Goal: Task Accomplishment & Management: Use online tool/utility

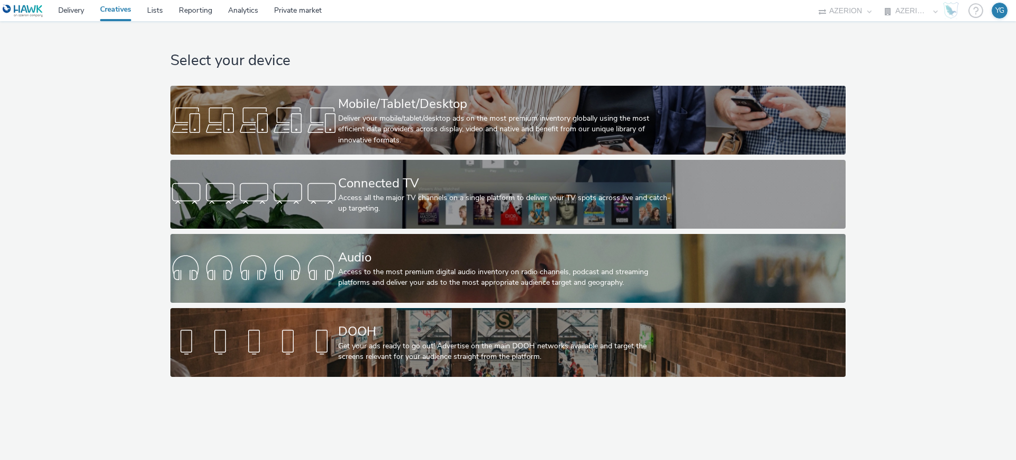
select select "ac009755-aa48-4799-8050-7a339a378eb8"
select select "79162ed7-0017-4339-93b0-3399b708648f"
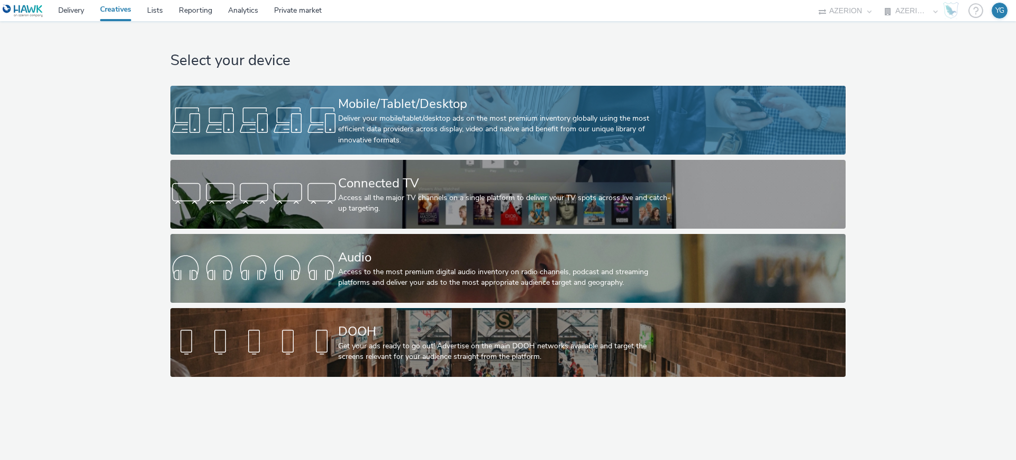
click at [454, 118] on div "Deliver your mobile/tablet/desktop ads on the most premium inventory globally u…" at bounding box center [505, 129] width 335 height 32
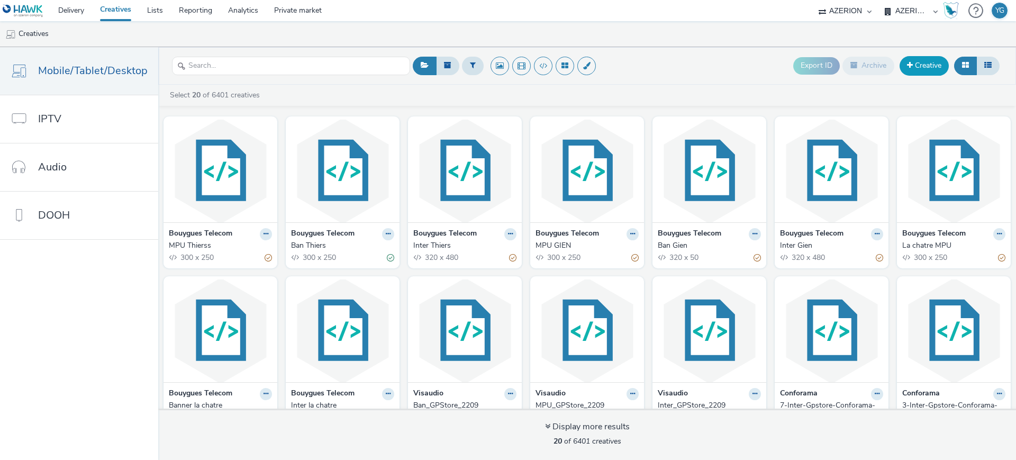
click at [917, 66] on link "Creative" at bounding box center [923, 65] width 49 height 19
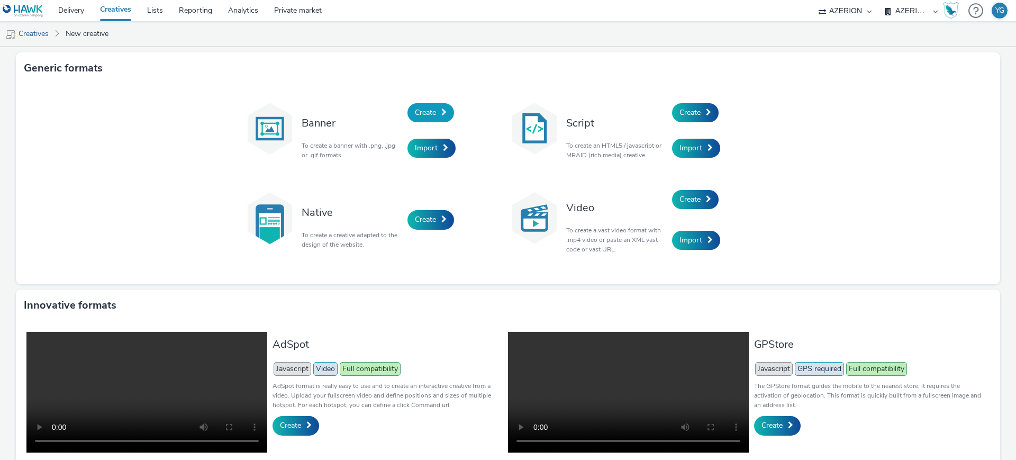
click at [427, 111] on span "Create" at bounding box center [425, 112] width 21 height 10
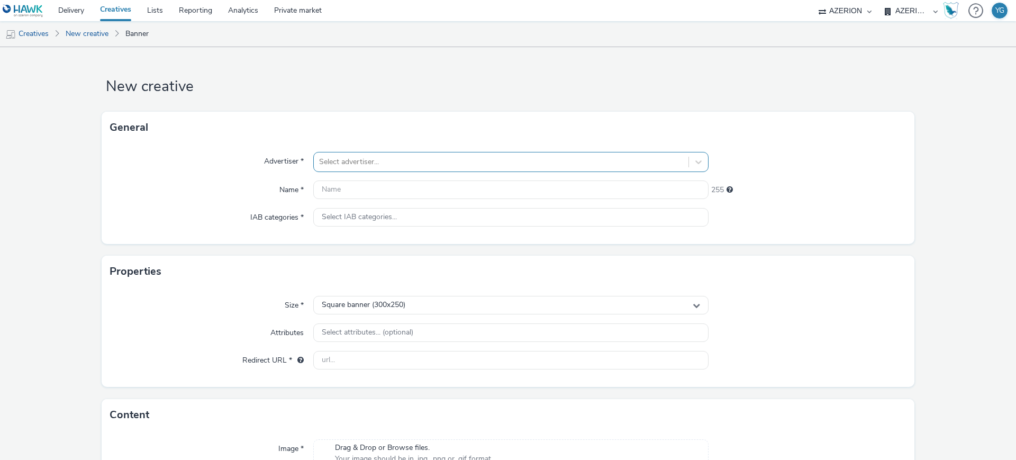
click at [349, 159] on div at bounding box center [501, 162] width 364 height 13
type input "Cr"
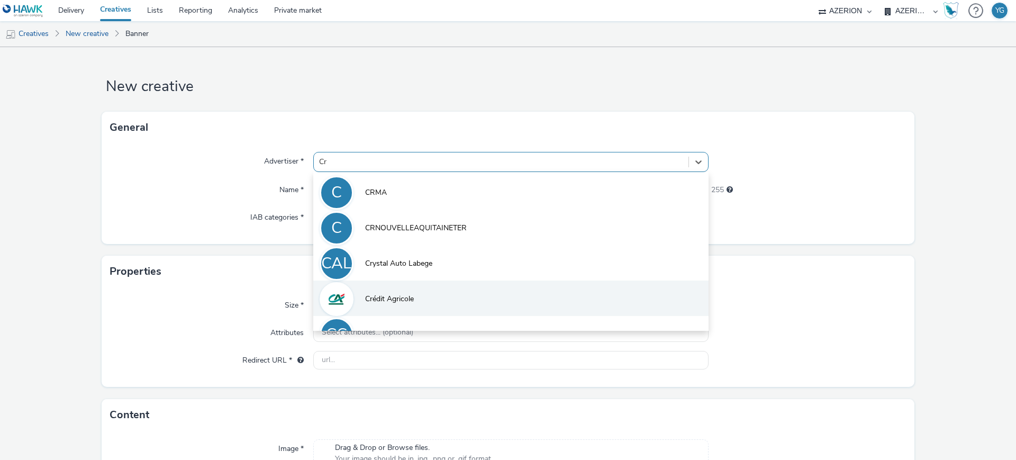
click at [394, 305] on li "Crédit Agricole" at bounding box center [510, 297] width 395 height 35
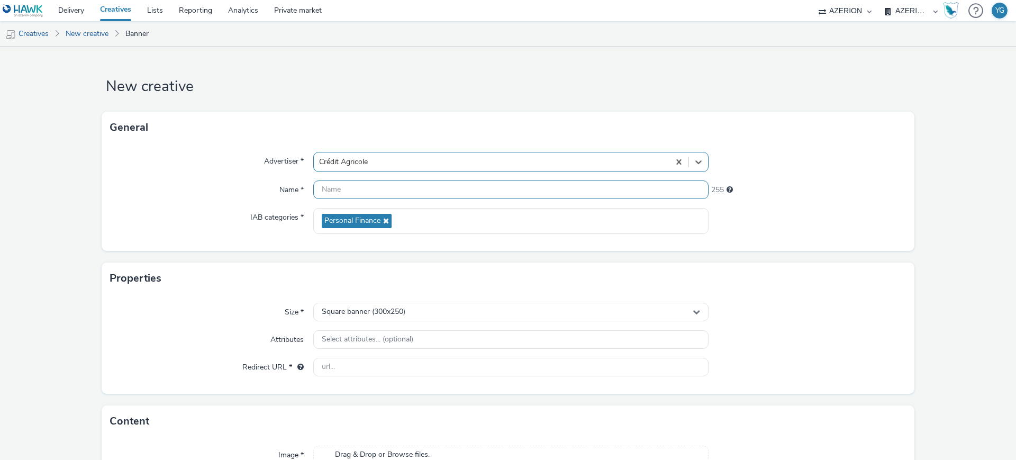
click at [376, 181] on input "text" at bounding box center [510, 189] width 395 height 19
paste input "CreditAgricole_BtoB_DeuxSevres_Fil Rouge"
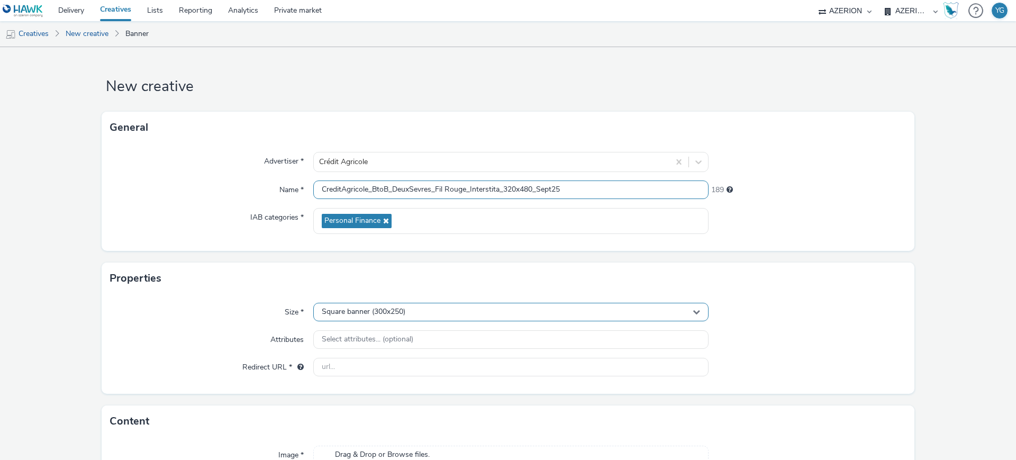
type input "CreditAgricole_BtoB_DeuxSevres_Fil Rouge_Interstita_320x480_Sept25"
click at [407, 316] on div "Square banner (300x250)" at bounding box center [510, 312] width 395 height 19
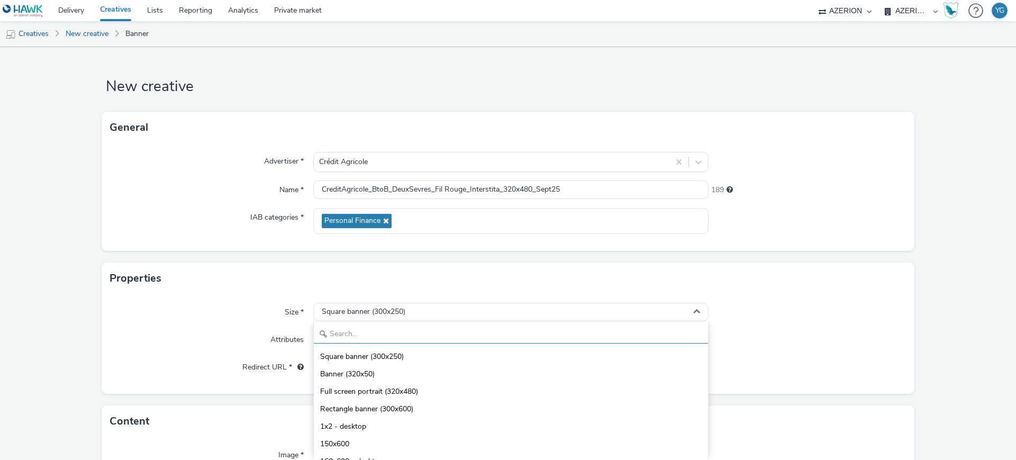
click at [393, 340] on input "text" at bounding box center [511, 334] width 394 height 19
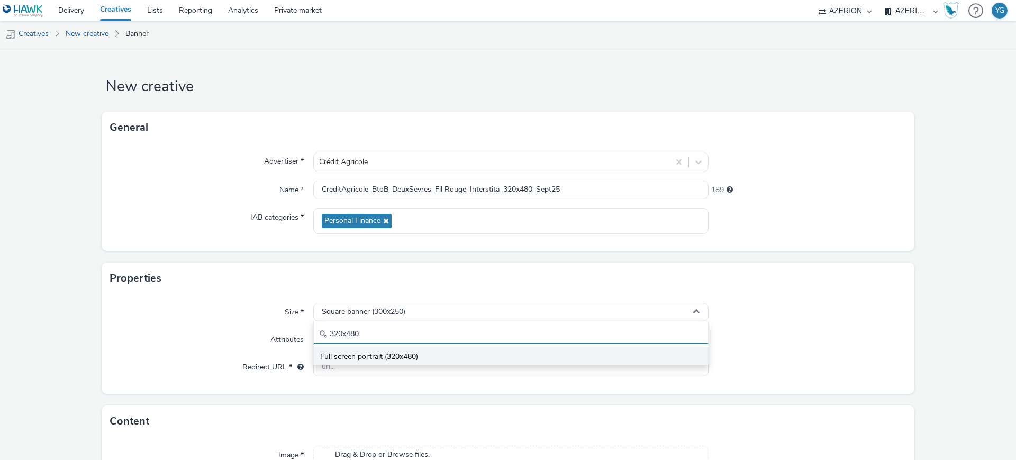
type input "320x480"
click at [395, 349] on li "Full screen portrait (320x480)" at bounding box center [511, 355] width 394 height 17
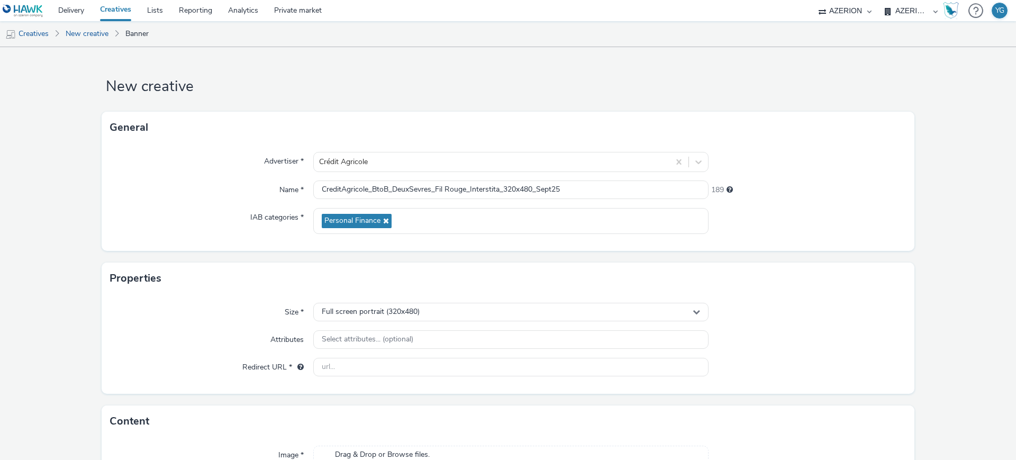
click at [824, 325] on div "Size * Full screen portrait (320x480) Attributes Select attributes... (optional…" at bounding box center [508, 343] width 813 height 99
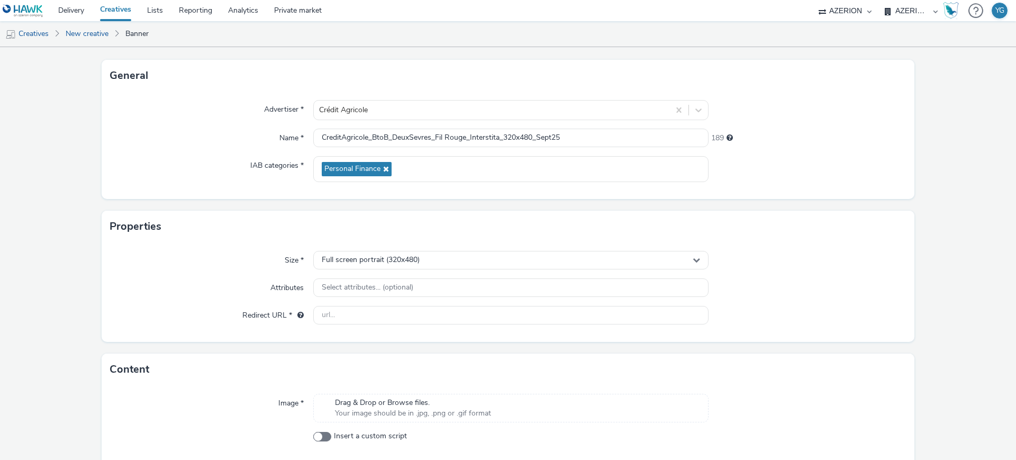
scroll to position [98, 0]
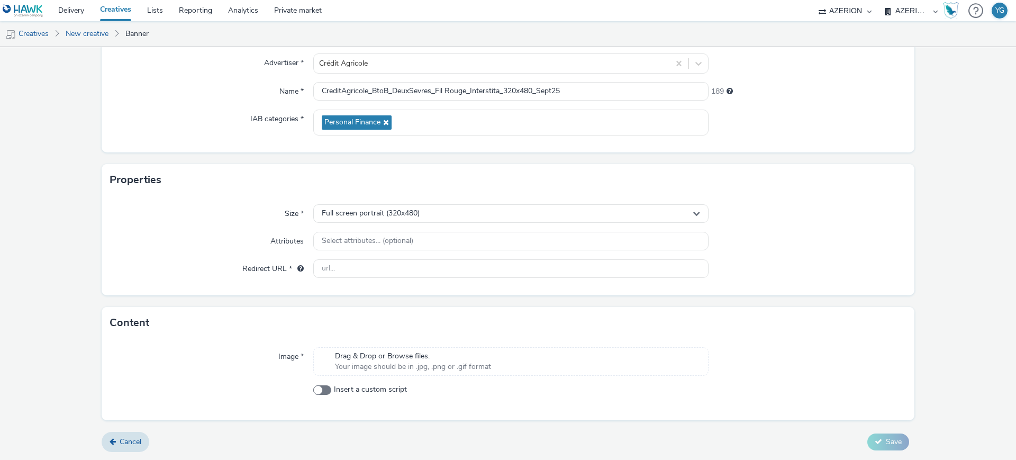
click at [397, 356] on span "Drag & Drop or Browse files." at bounding box center [413, 356] width 156 height 11
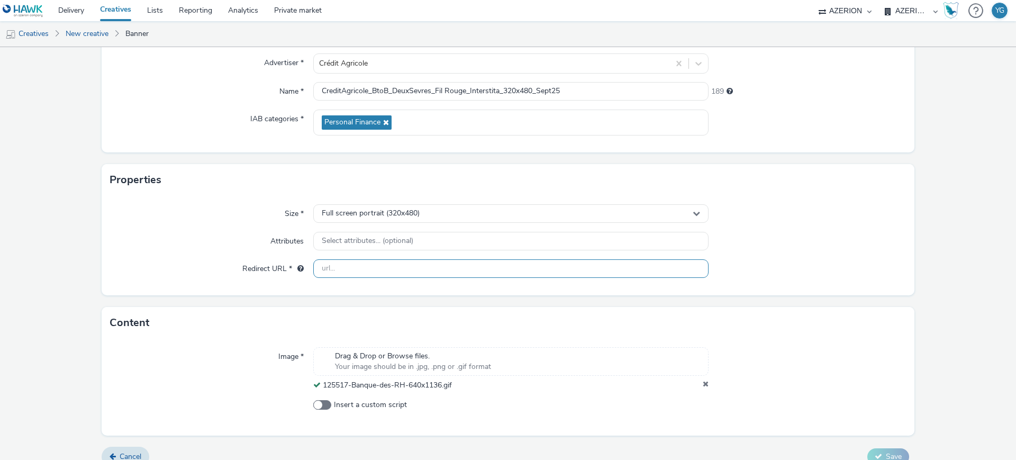
click at [377, 268] on input "text" at bounding box center [510, 268] width 395 height 19
paste input "[URL][DOMAIN_NAME]"
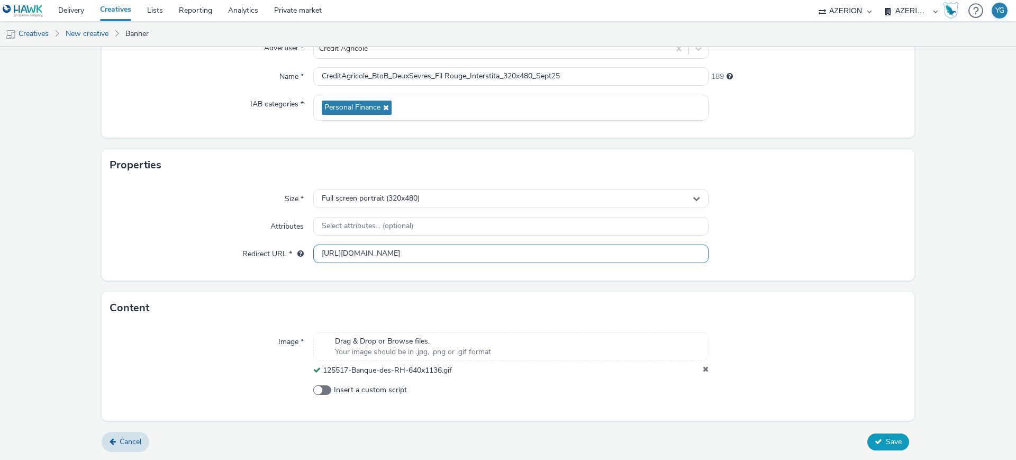
type input "[URL][DOMAIN_NAME]"
click at [886, 438] on span "Save" at bounding box center [894, 441] width 16 height 10
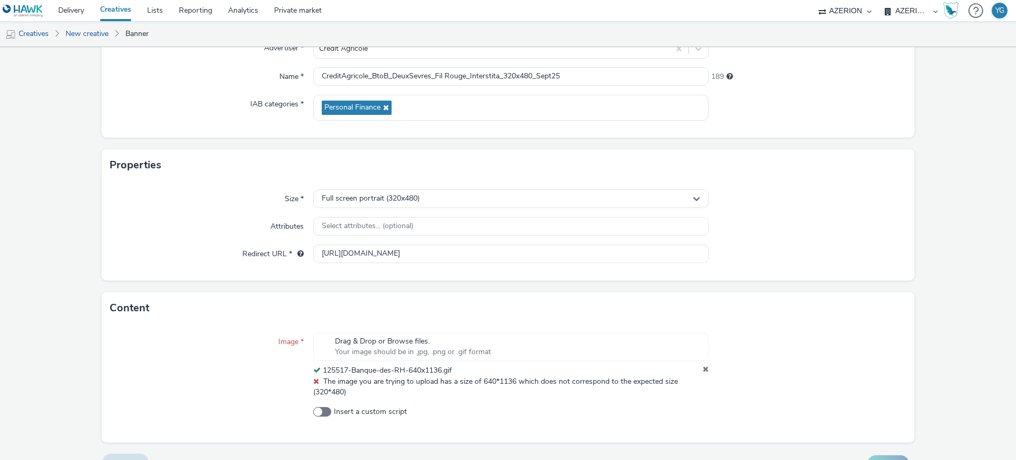
click at [703, 371] on icon at bounding box center [706, 370] width 6 height 11
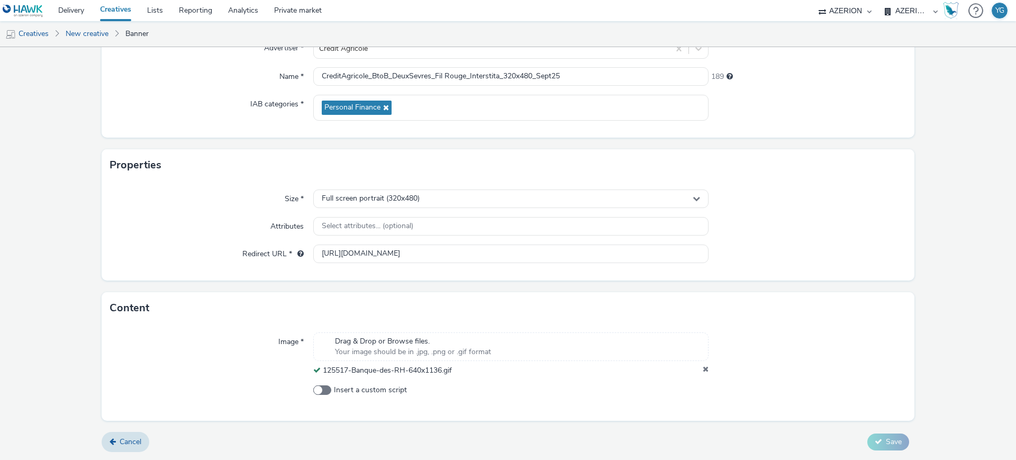
scroll to position [103, 0]
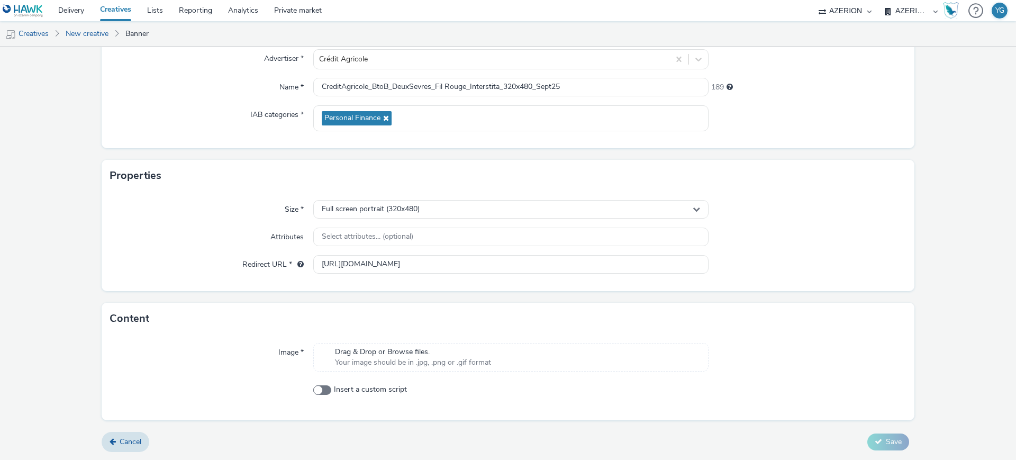
click at [449, 360] on span "Your image should be in .jpg, .png or .gif format" at bounding box center [413, 362] width 156 height 11
click at [366, 360] on span "Your image should be in .jpg, .png or .gif format" at bounding box center [413, 362] width 156 height 11
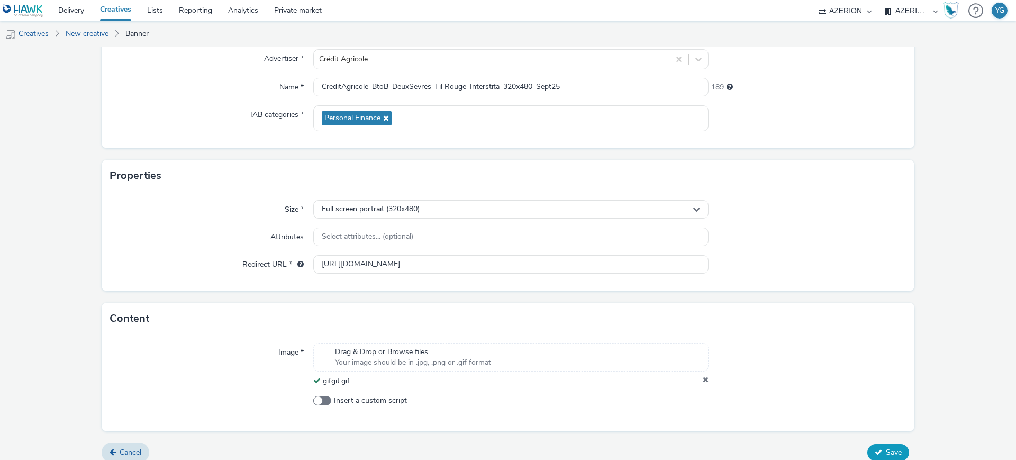
click at [875, 449] on icon at bounding box center [878, 451] width 7 height 7
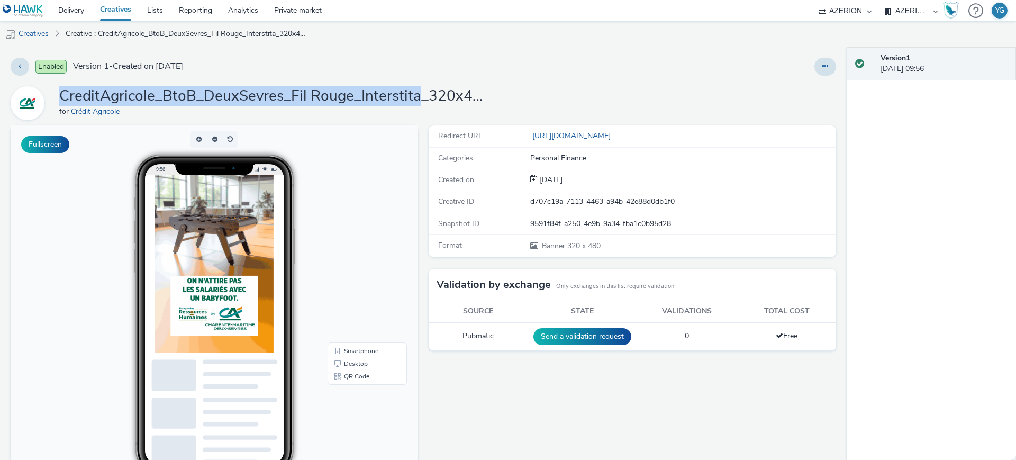
drag, startPoint x: 62, startPoint y: 95, endPoint x: 413, endPoint y: 89, distance: 350.3
click at [413, 89] on h1 "CreditAgricole_BtoB_DeuxSevres_Fil Rouge_Interstita_320x480_Sept25" at bounding box center [270, 96] width 423 height 20
copy h1 "CreditAgricole_BtoB_DeuxSevres_Fil Rouge_Interstita"
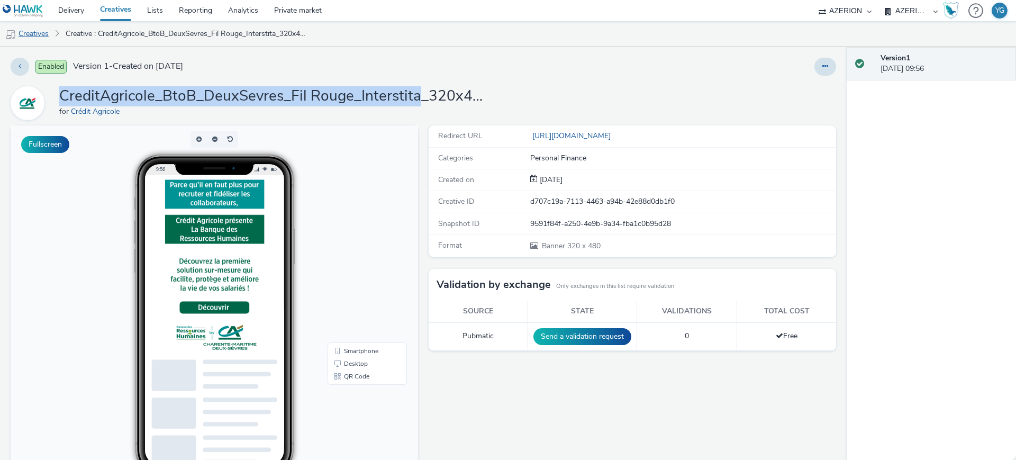
click at [44, 30] on link "Creatives" at bounding box center [27, 33] width 54 height 25
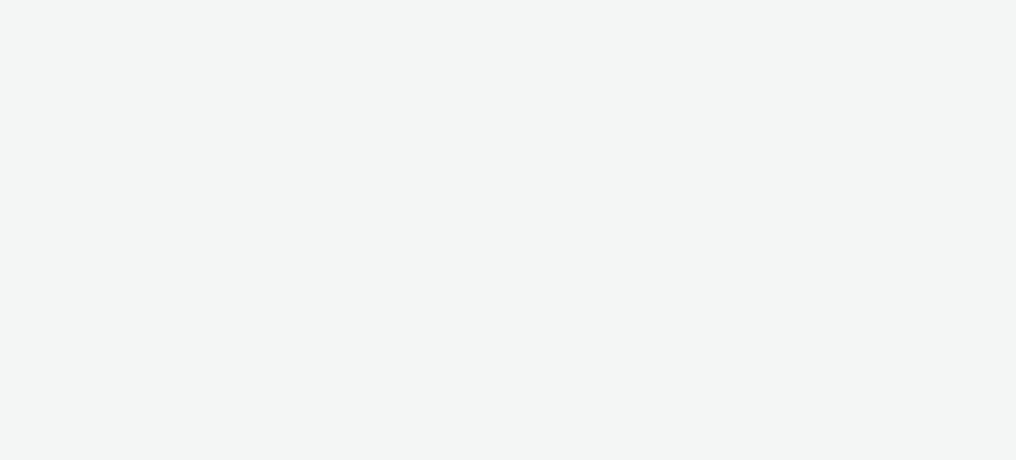
select select "ac009755-aa48-4799-8050-7a339a378eb8"
select select "79162ed7-0017-4339-93b0-3399b708648f"
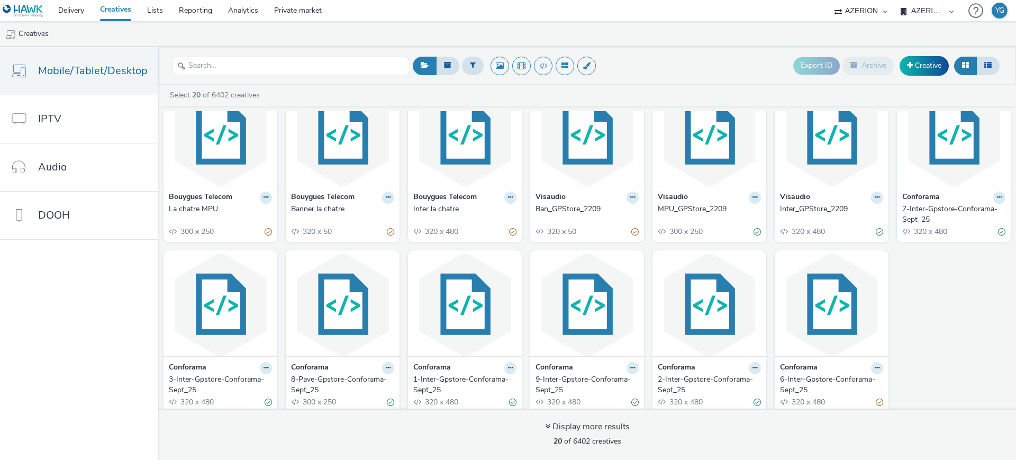
scroll to position [227, 0]
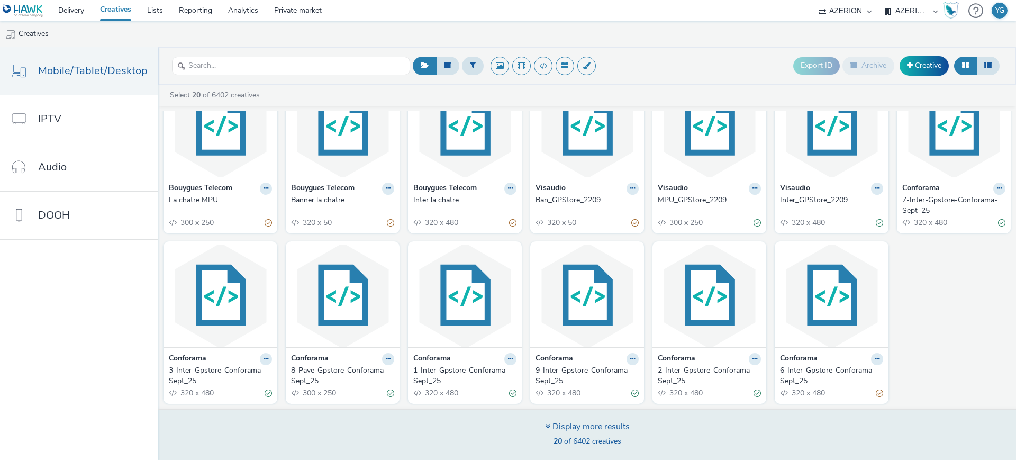
click at [599, 425] on div "Display more results" at bounding box center [587, 427] width 85 height 12
click at [545, 425] on icon at bounding box center [547, 426] width 5 height 8
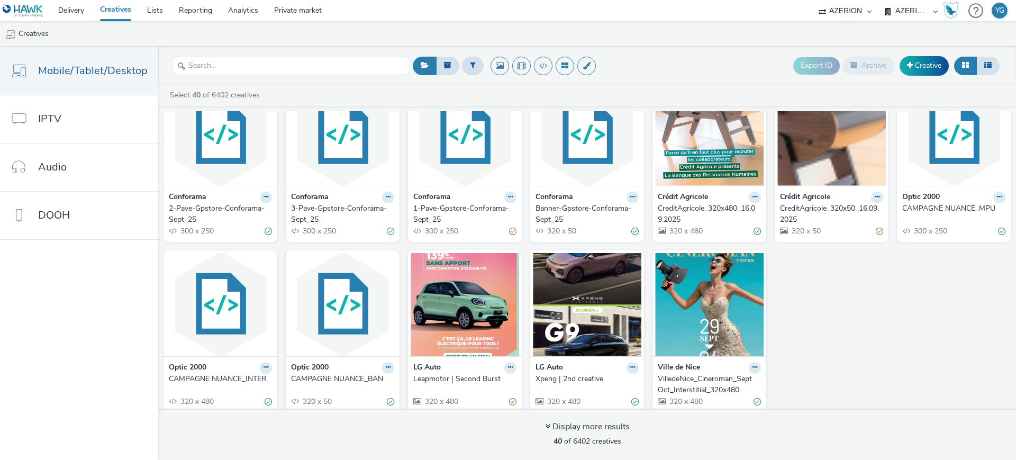
scroll to position [738, 0]
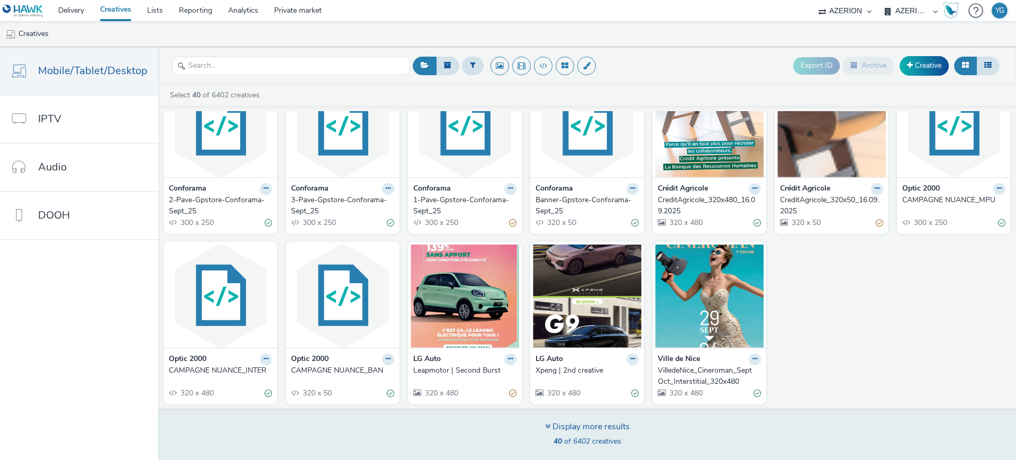
click at [549, 425] on div "Display more results" at bounding box center [587, 427] width 85 height 12
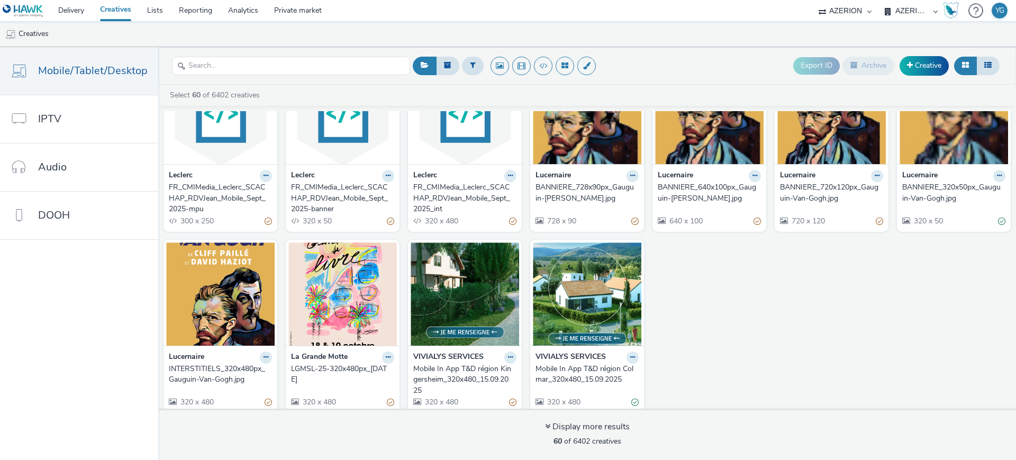
scroll to position [1282, 0]
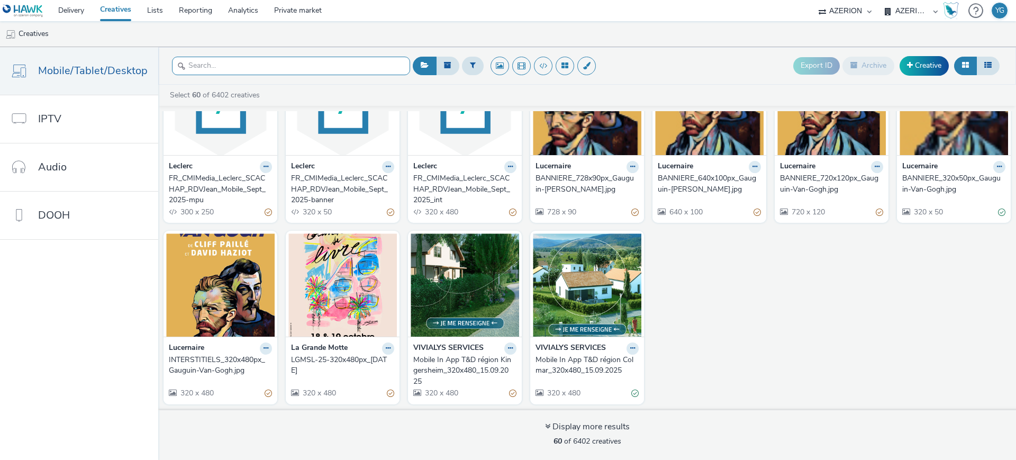
click at [240, 63] on input "text" at bounding box center [291, 66] width 238 height 19
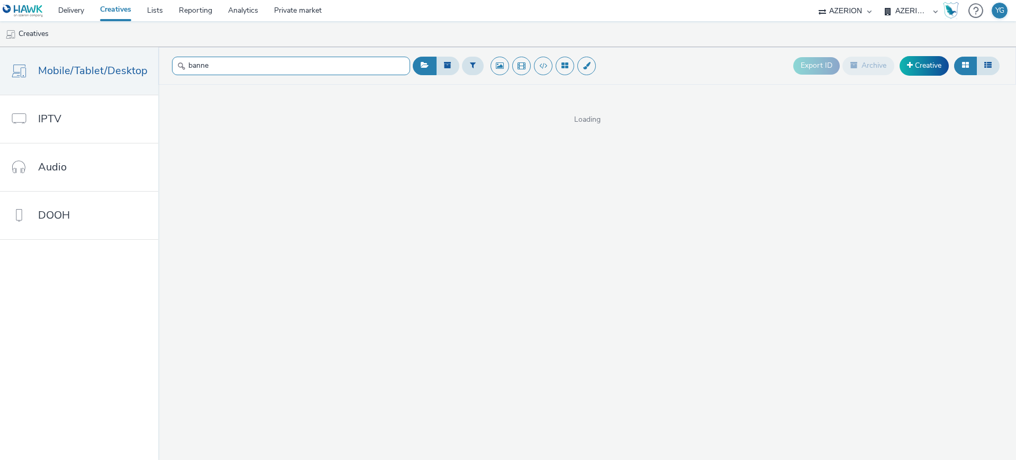
type input "banner"
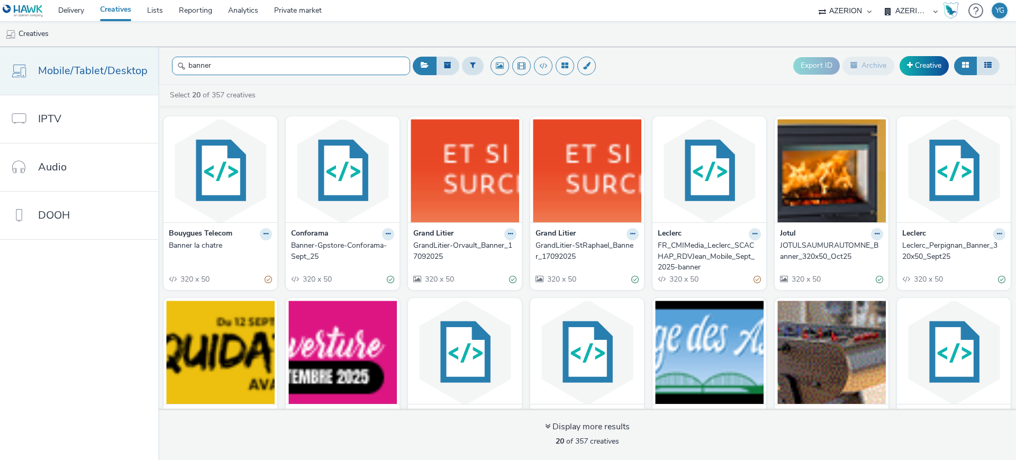
drag, startPoint x: 169, startPoint y: 69, endPoint x: 142, endPoint y: 69, distance: 27.5
click at [142, 69] on div "Mobile/Tablet/Desktop IPTV Audio DOOH banner Export ID Archive Creative Select …" at bounding box center [508, 253] width 1016 height 413
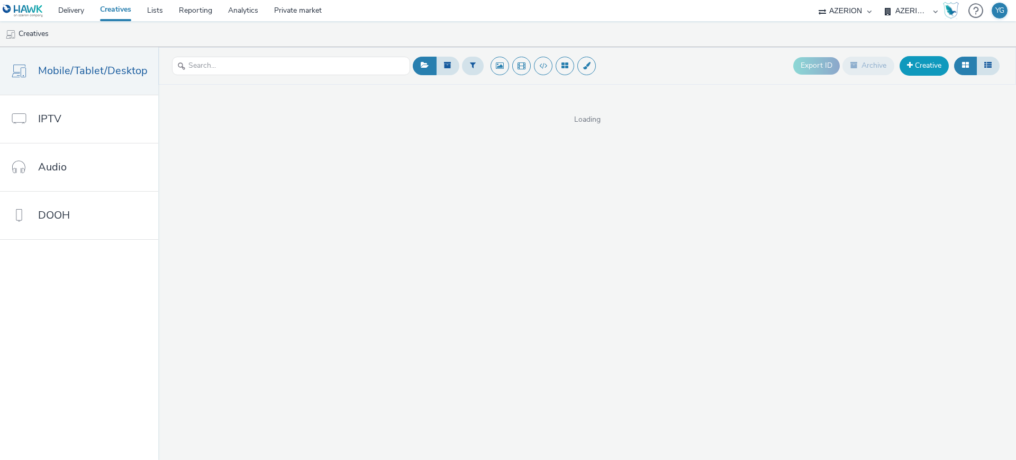
click at [931, 65] on link "Creative" at bounding box center [923, 65] width 49 height 19
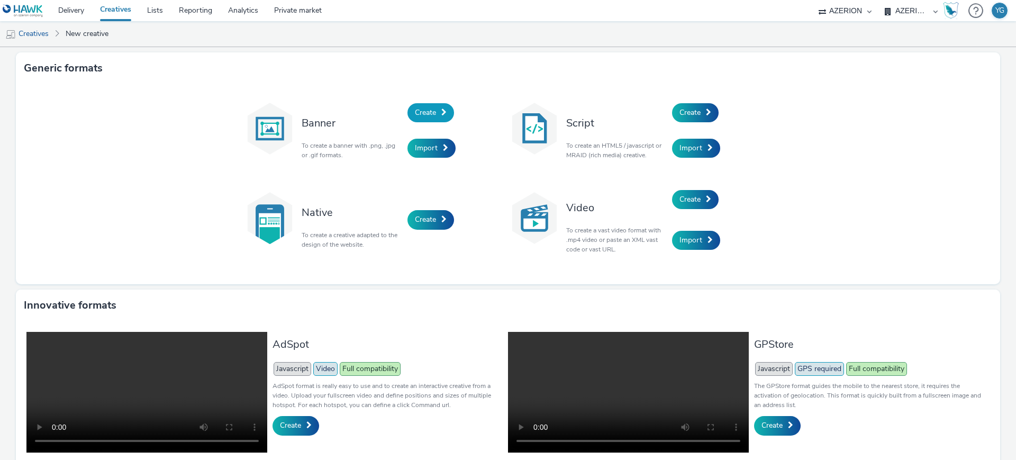
click at [433, 118] on link "Create" at bounding box center [430, 112] width 47 height 19
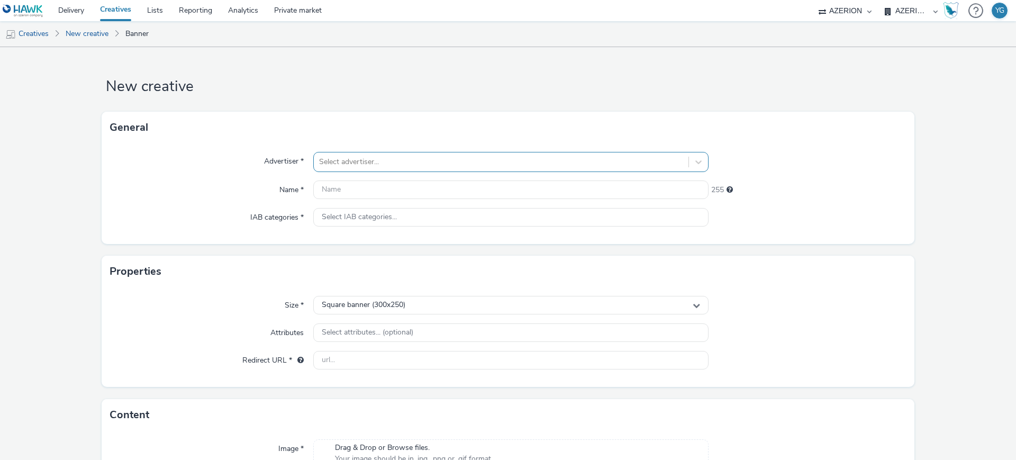
click at [426, 159] on div at bounding box center [501, 162] width 364 height 13
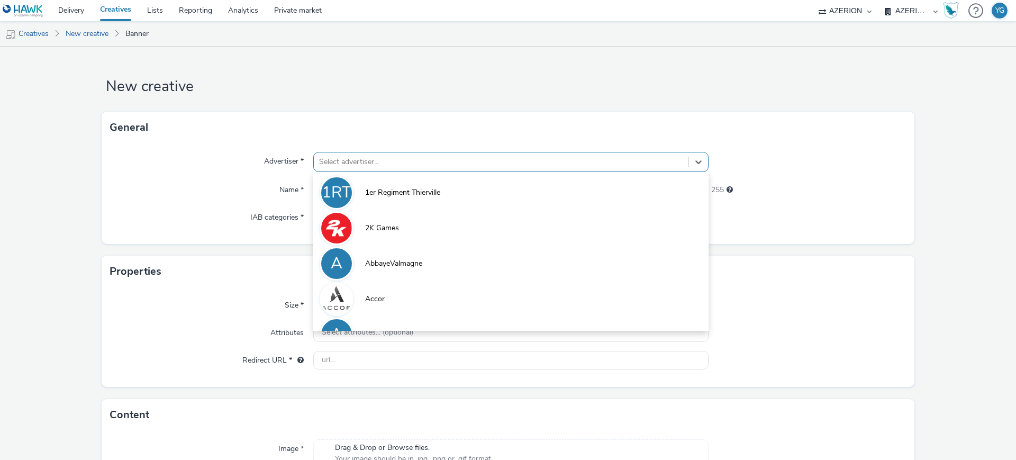
paste input "CreditAgricole_BtoB_DeuxSevres_Fil Rouge_Interstita"
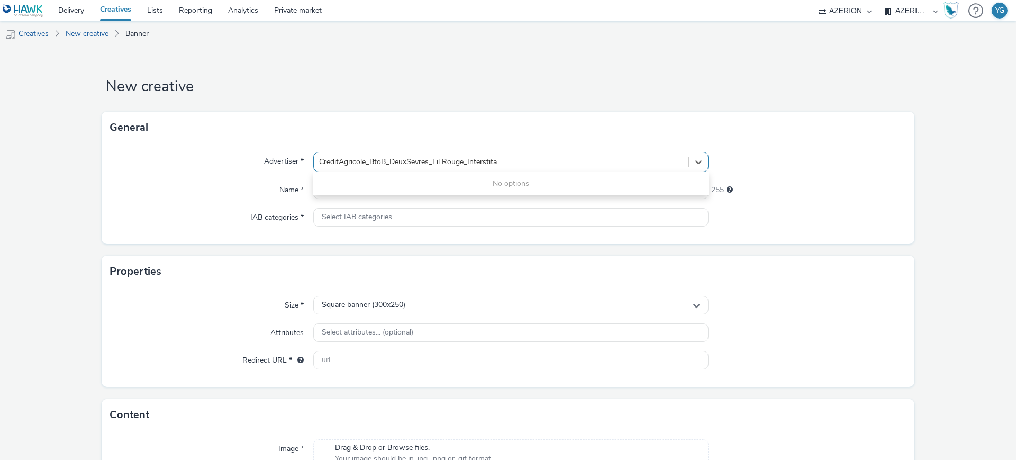
drag, startPoint x: 466, startPoint y: 160, endPoint x: 525, endPoint y: 160, distance: 58.7
click at [525, 160] on div "CreditAgricole_BtoB_DeuxSevres_Fil Rouge_Interstita" at bounding box center [501, 162] width 364 height 13
type input "CreditAgricole_BtoB_DeuxSevres_Fil Rouge_Banner_320x50_Sept25"
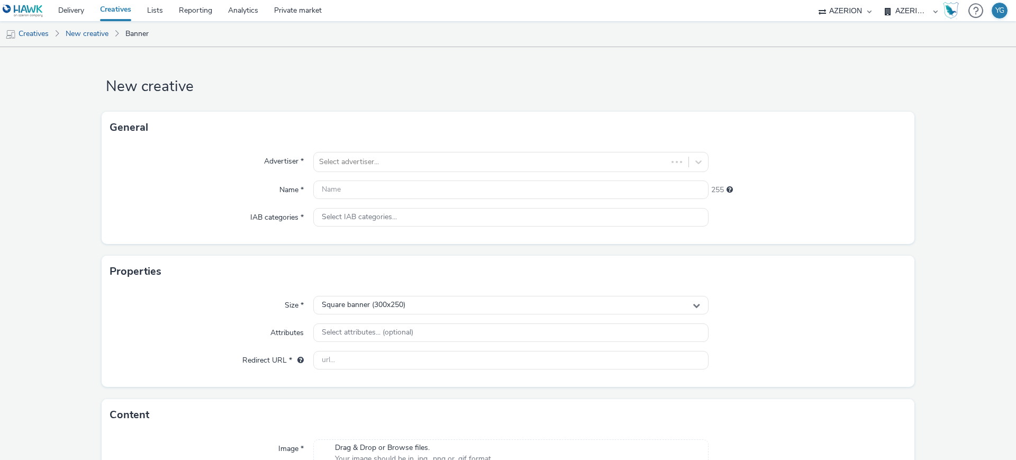
click at [772, 234] on div "Advertiser * Select advertiser... Name * 255 IAB categories * Select IAB catego…" at bounding box center [508, 193] width 813 height 101
click at [359, 196] on input "text" at bounding box center [510, 189] width 395 height 19
paste input "CreditAgricole_BtoB_DeuxSevres_Fil Rouge_Interstita"
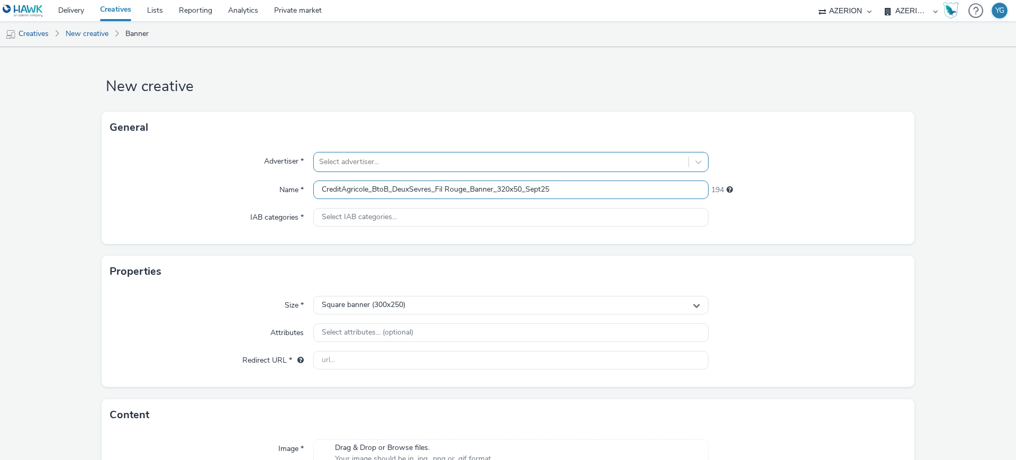
type input "CreditAgricole_BtoB_DeuxSevres_Fil Rouge_Banner_320x50_Sept25"
click at [353, 166] on div at bounding box center [501, 162] width 364 height 13
type input "c"
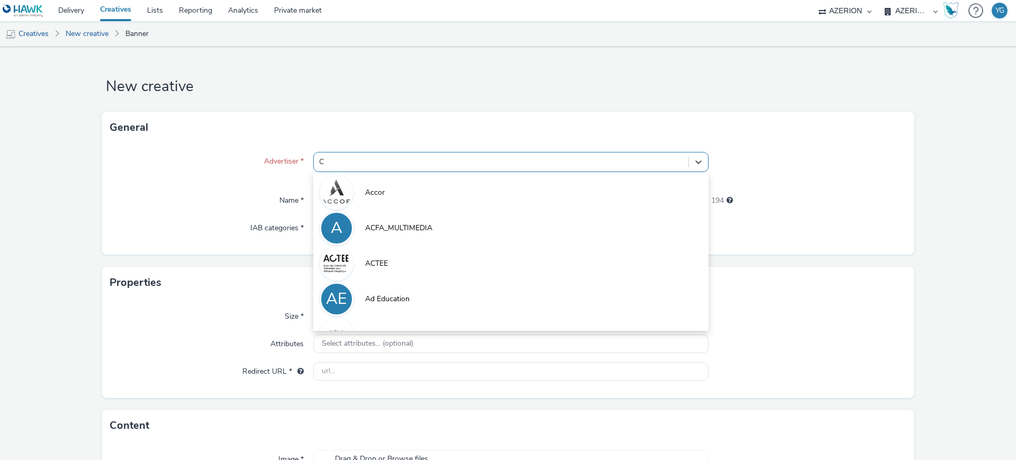
type input "Cr"
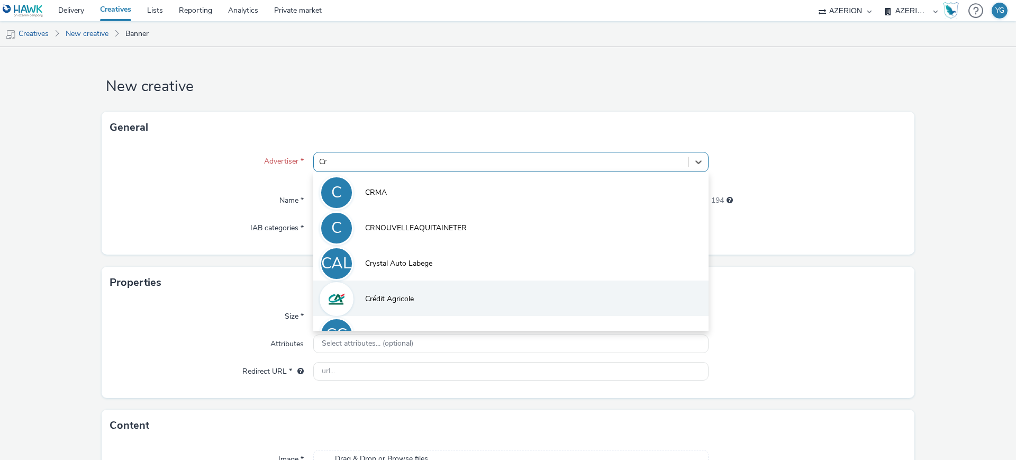
click at [397, 292] on li "Crédit Agricole" at bounding box center [510, 297] width 395 height 35
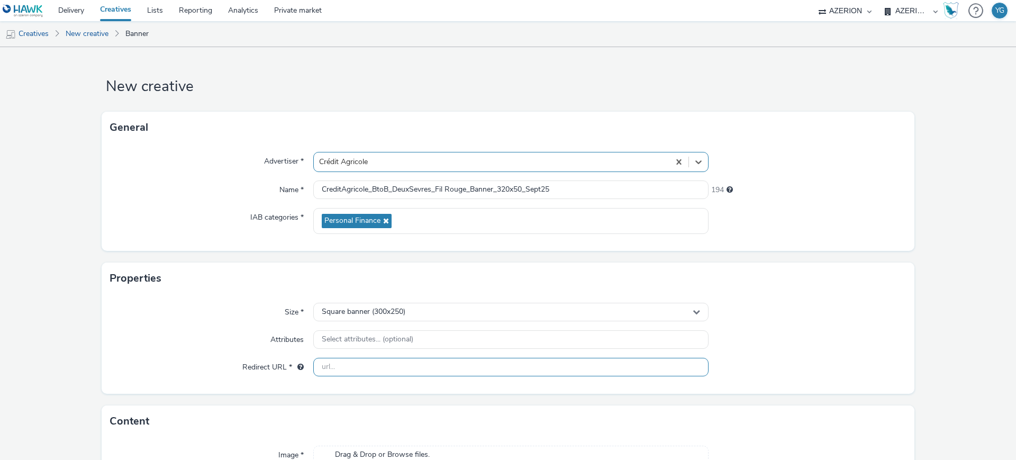
click at [364, 371] on input "text" at bounding box center [510, 367] width 395 height 19
paste input "[URL][DOMAIN_NAME]"
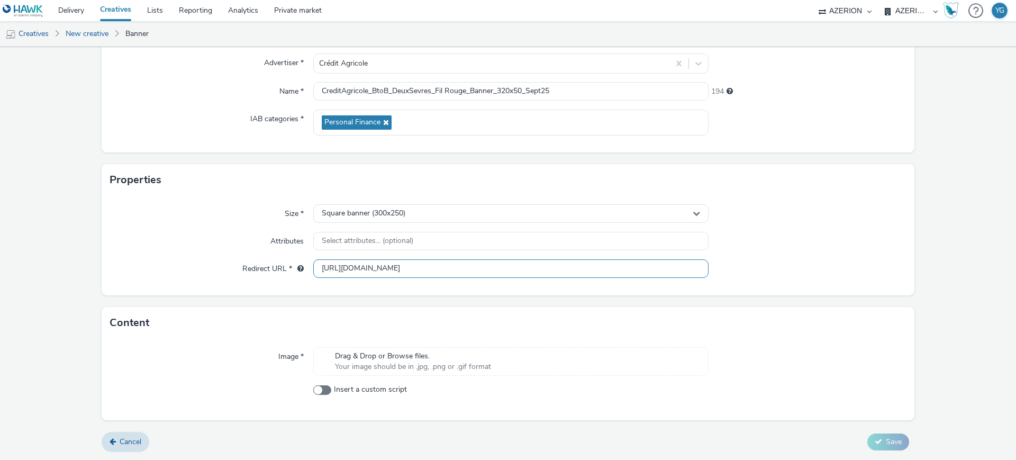
type input "[URL][DOMAIN_NAME]"
click at [451, 363] on span "Your image should be in .jpg, .png or .gif format" at bounding box center [413, 366] width 156 height 11
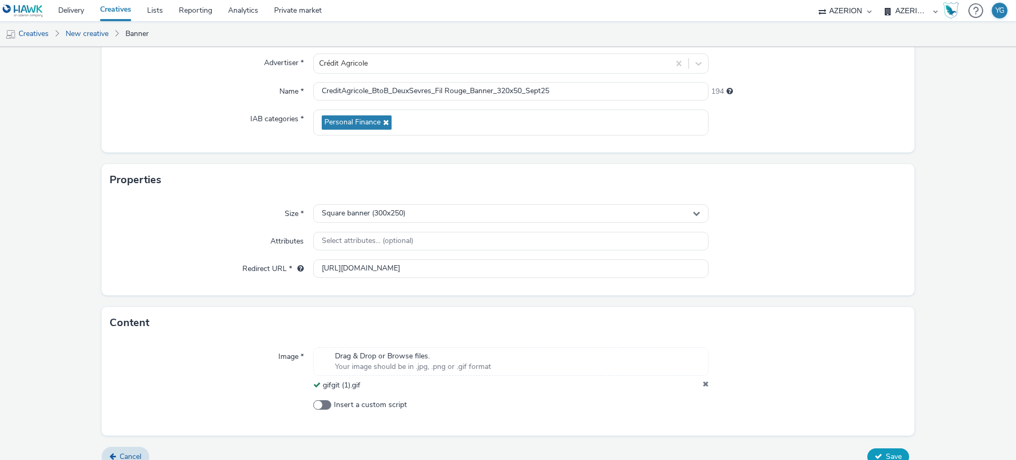
click at [886, 454] on span "Save" at bounding box center [894, 456] width 16 height 10
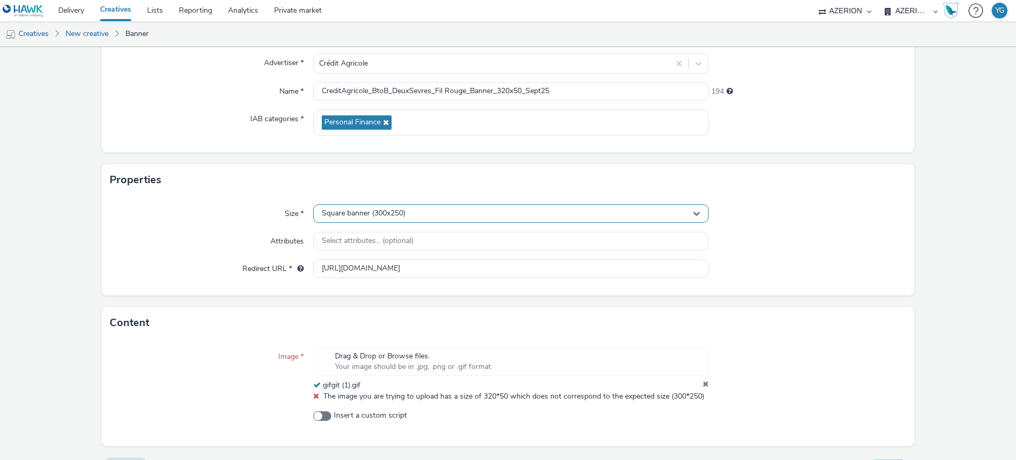
click at [445, 216] on div "Square banner (300x250)" at bounding box center [510, 213] width 395 height 19
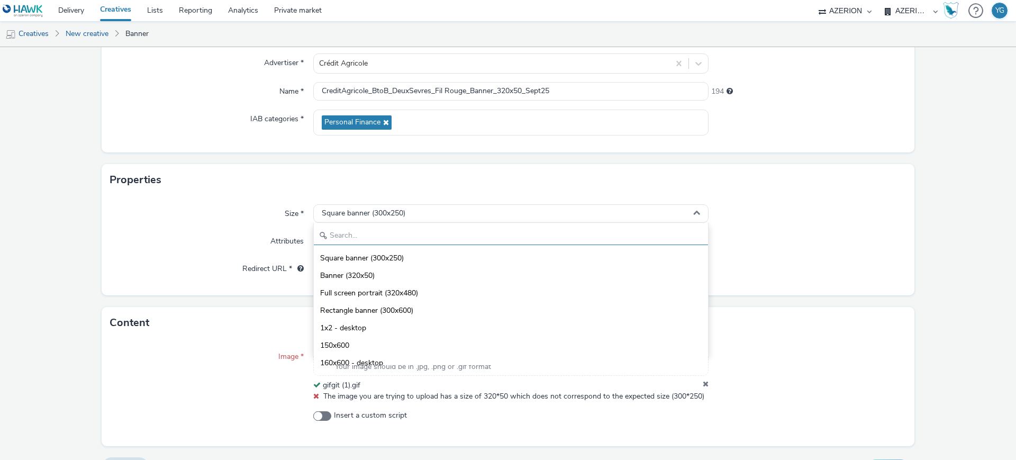
click at [419, 242] on input "text" at bounding box center [511, 235] width 394 height 19
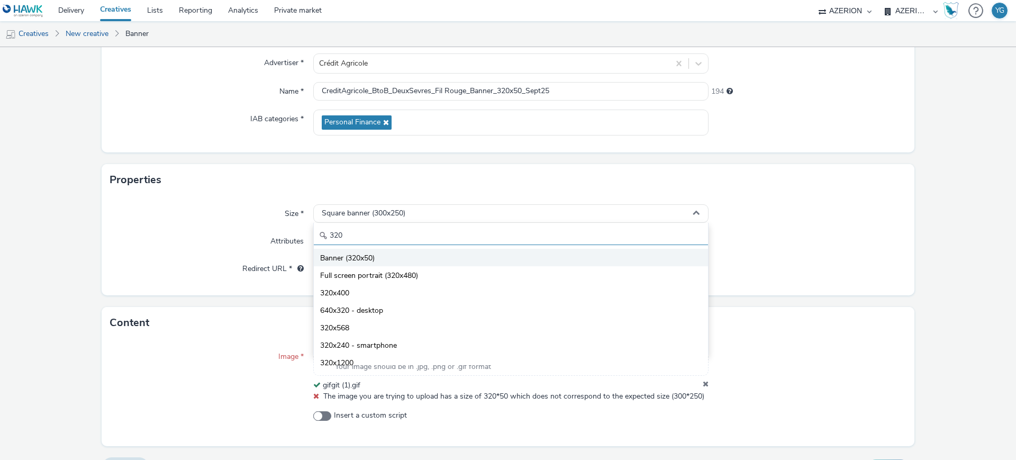
type input "320"
click at [413, 253] on li "Banner (320x50)" at bounding box center [511, 257] width 394 height 17
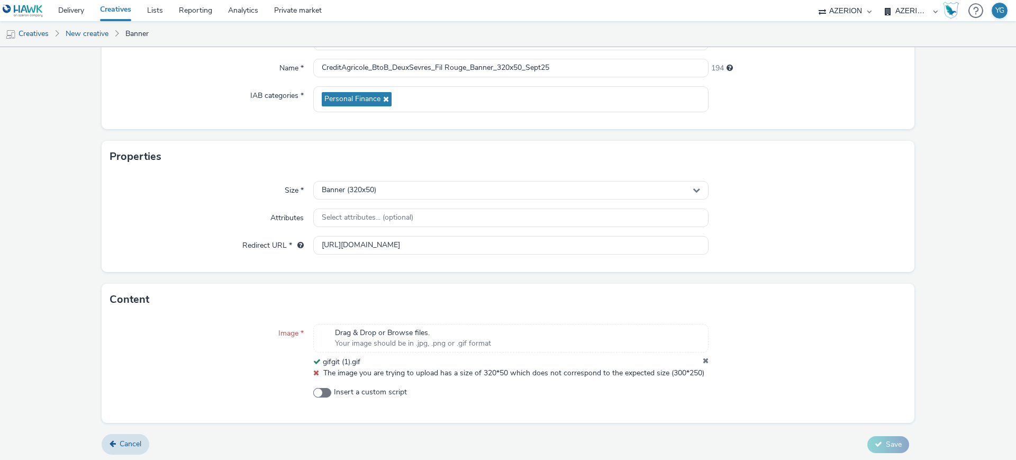
scroll to position [135, 0]
click at [367, 365] on span "The image you are trying to upload has a size of 320*50 which does not correspo…" at bounding box center [513, 370] width 381 height 10
click at [703, 354] on icon at bounding box center [706, 359] width 6 height 11
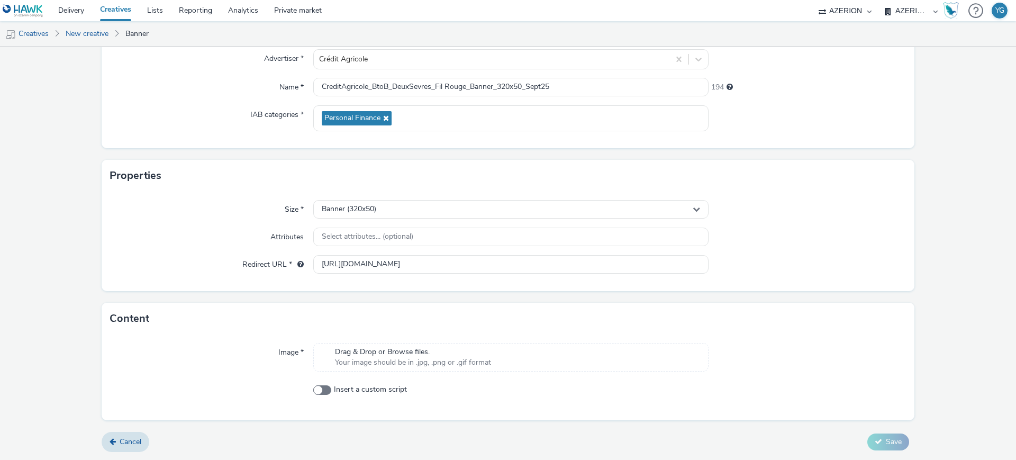
scroll to position [103, 0]
click at [553, 349] on div "Drag & Drop or Browse files. Your image should be in .jpg, .png or .gif format" at bounding box center [510, 357] width 395 height 29
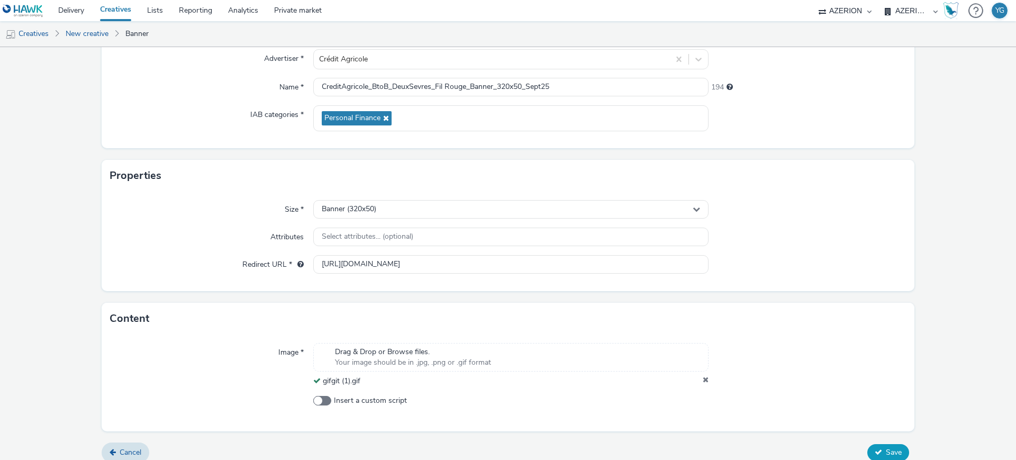
click at [886, 447] on span "Save" at bounding box center [894, 452] width 16 height 10
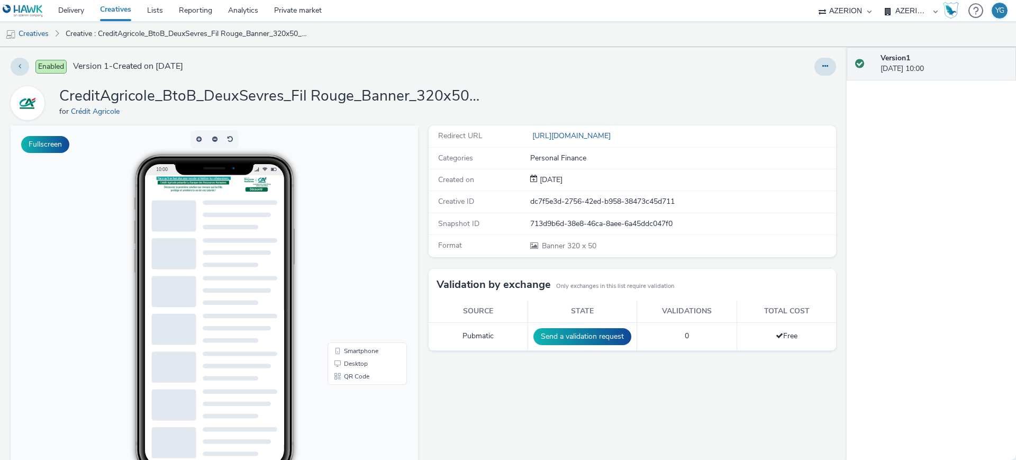
click at [41, 32] on link "Creatives" at bounding box center [27, 33] width 54 height 25
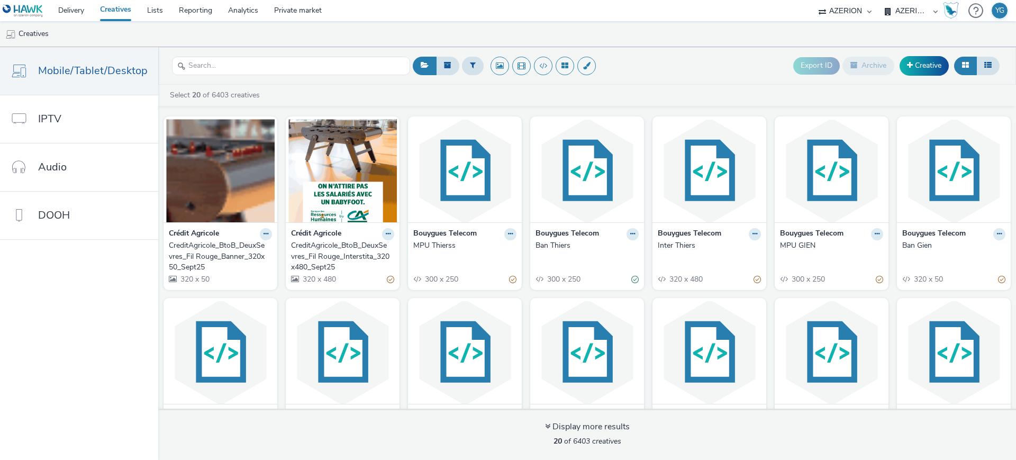
click at [314, 258] on div "CreditAgricole_BtoB_DeuxSevres_Fil Rouge_Interstita_320x480_Sept25" at bounding box center [340, 256] width 99 height 32
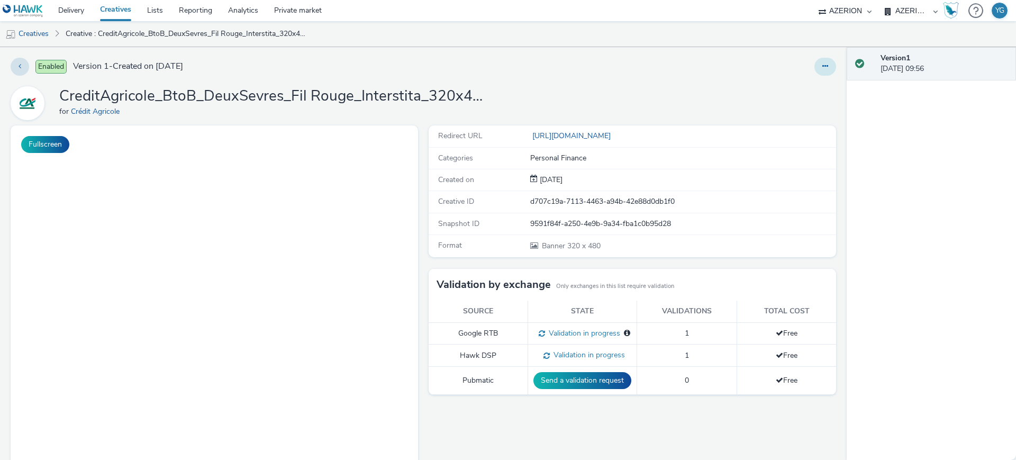
click at [822, 63] on icon at bounding box center [825, 65] width 6 height 7
click at [772, 86] on link "Edit" at bounding box center [796, 87] width 79 height 21
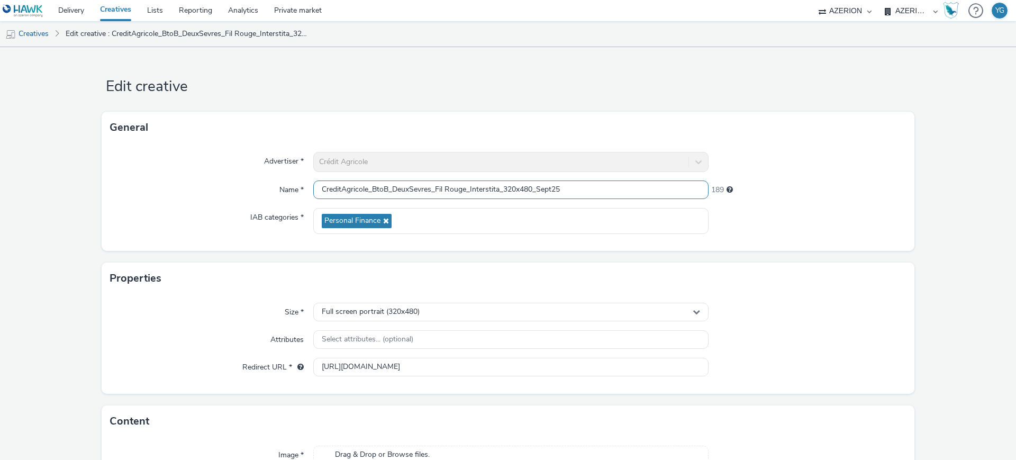
click at [495, 189] on input "CreditAgricole_BtoB_DeuxSevres_Fil Rouge_Interstita_320x480_Sept25" at bounding box center [510, 189] width 395 height 19
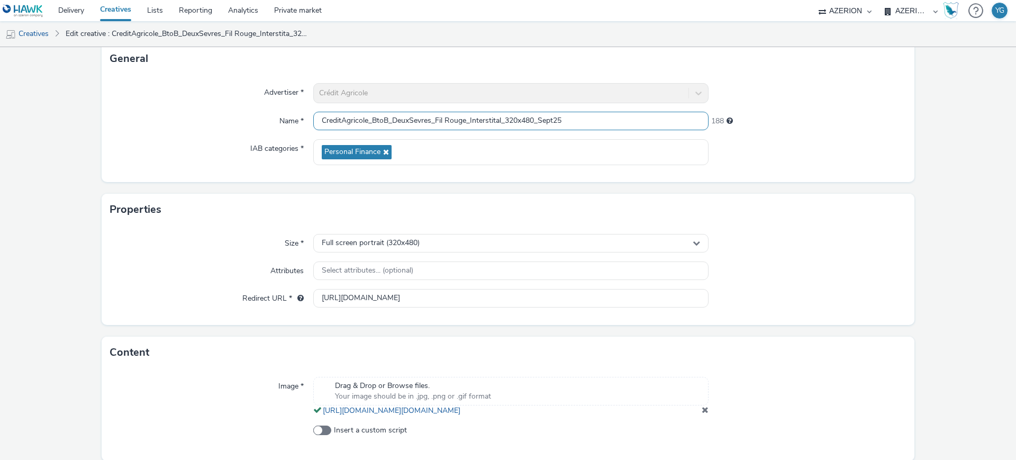
scroll to position [120, 0]
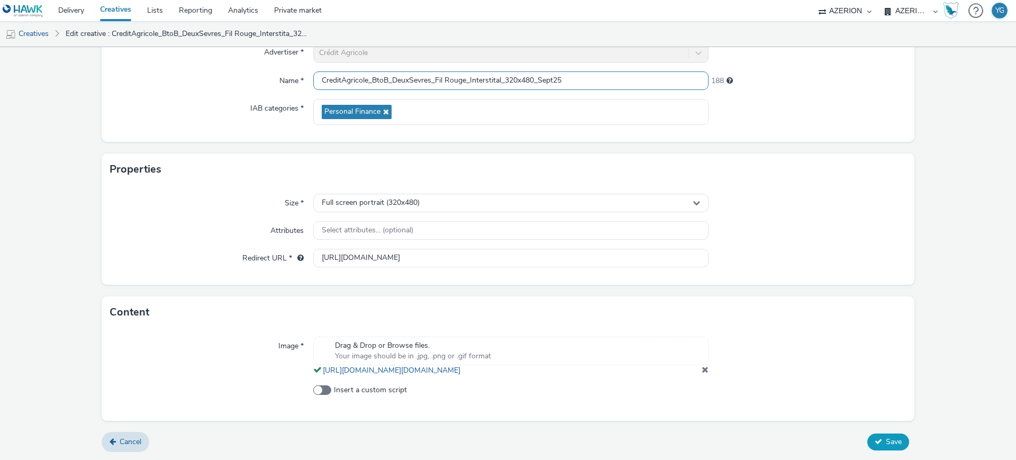
type input "CreditAgricole_BtoB_DeuxSevres_Fil Rouge_Interstital_320x480_Sept25"
click at [890, 439] on span "Save" at bounding box center [894, 441] width 16 height 10
